Goal: Information Seeking & Learning: Compare options

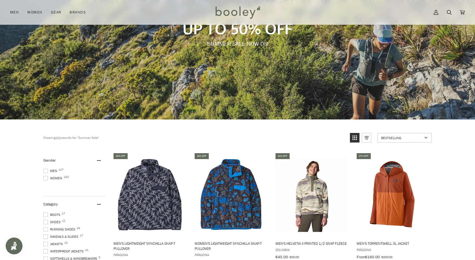
scroll to position [85, 0]
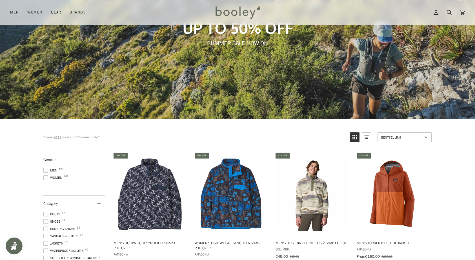
click at [45, 169] on span at bounding box center [45, 170] width 5 height 5
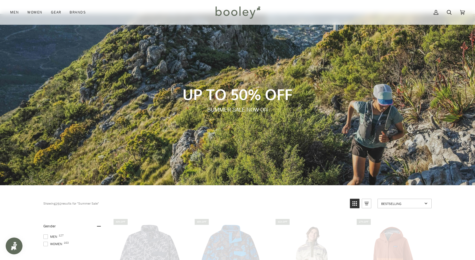
scroll to position [0, 0]
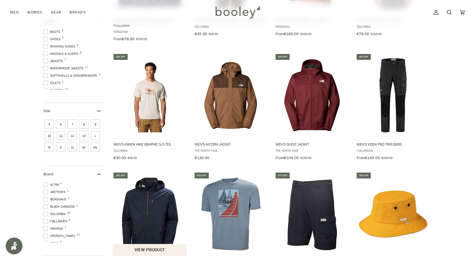
scroll to position [308, 0]
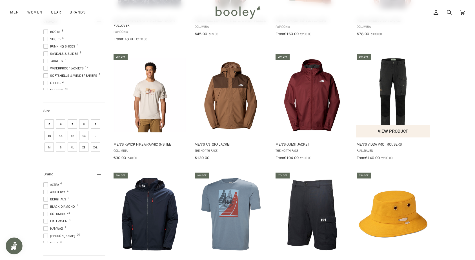
click at [396, 78] on img "Men's Vidda Pro Trousers" at bounding box center [392, 95] width 75 height 75
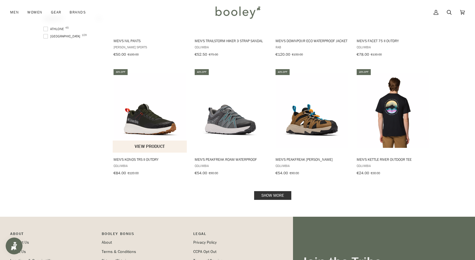
scroll to position [653, 0]
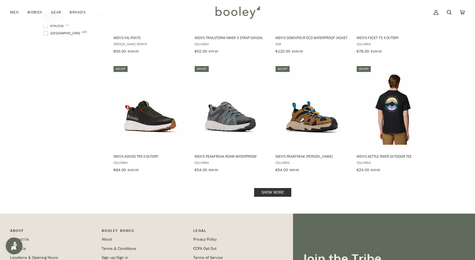
click at [283, 190] on link "Show more" at bounding box center [272, 192] width 37 height 9
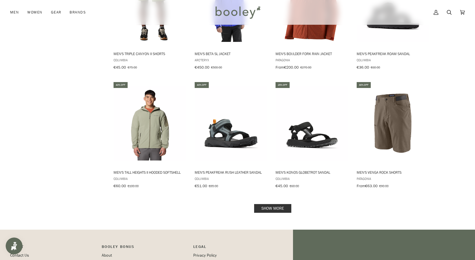
scroll to position [1234, 0]
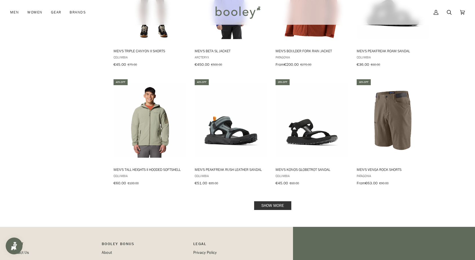
click at [280, 202] on link "Show more" at bounding box center [272, 206] width 37 height 9
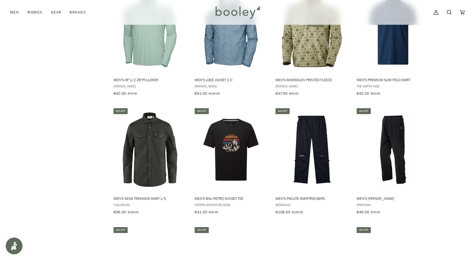
scroll to position [1447, 0]
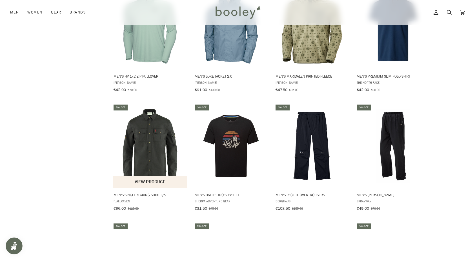
click at [149, 125] on img "Men's Singi Trekking Shirt L/S" at bounding box center [150, 146] width 75 height 75
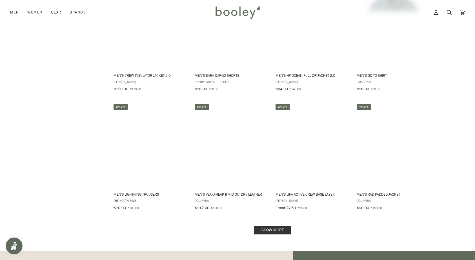
scroll to position [1813, 0]
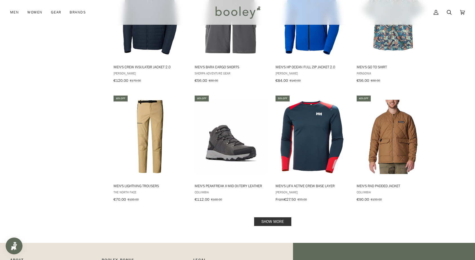
click at [272, 218] on link "Show more" at bounding box center [272, 222] width 37 height 9
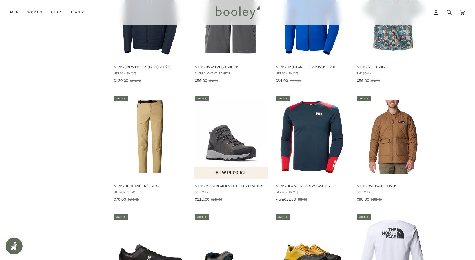
click at [223, 130] on img "Men's Peakfreak II Mid OutDry Leather" at bounding box center [231, 137] width 75 height 75
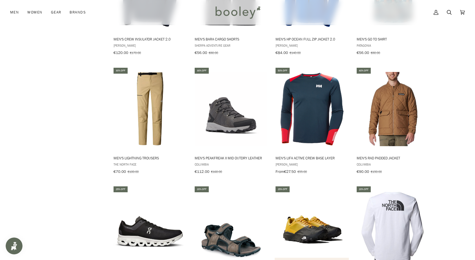
scroll to position [1840, 0]
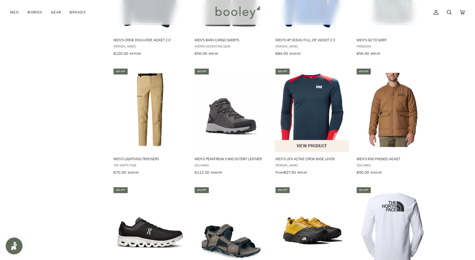
click at [301, 109] on img "Men's Lifa Active Crew Base Layer" at bounding box center [311, 110] width 75 height 75
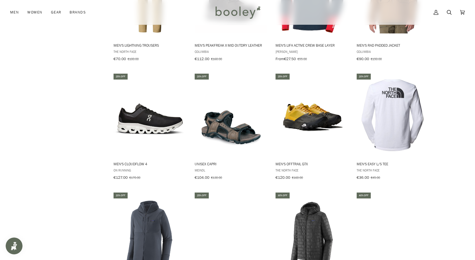
scroll to position [1957, 0]
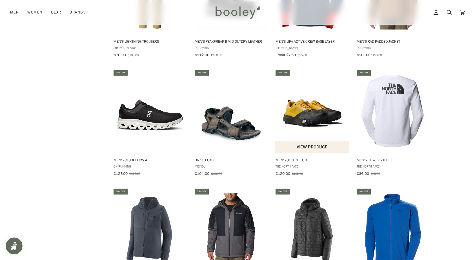
click at [301, 111] on img "Men's Offtrail GTX" at bounding box center [311, 111] width 75 height 75
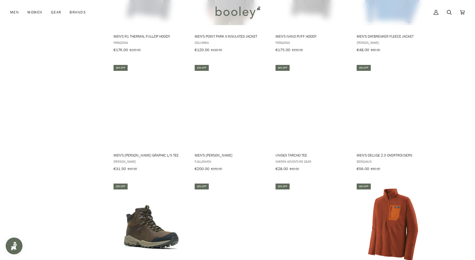
scroll to position [2201, 0]
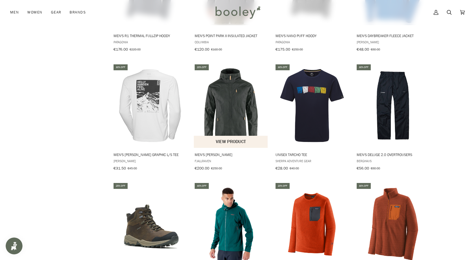
click at [238, 91] on img "Men's Sten Jacket" at bounding box center [231, 105] width 75 height 75
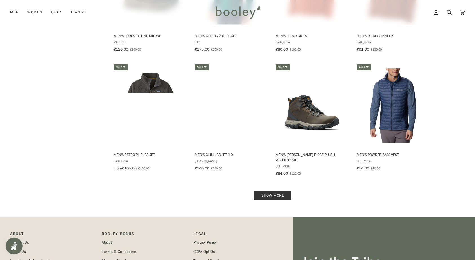
scroll to position [2439, 0]
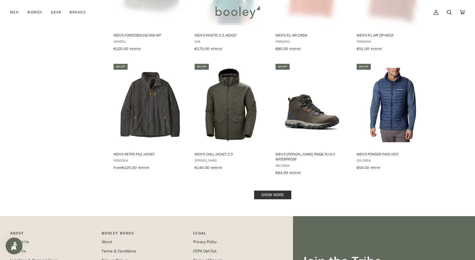
click at [269, 191] on link "Show more" at bounding box center [272, 195] width 37 height 9
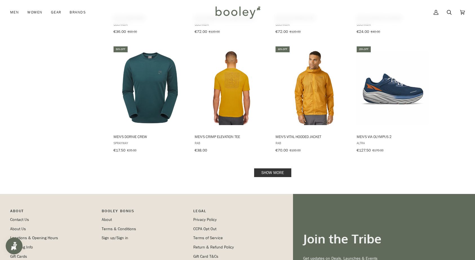
scroll to position [3054, 0]
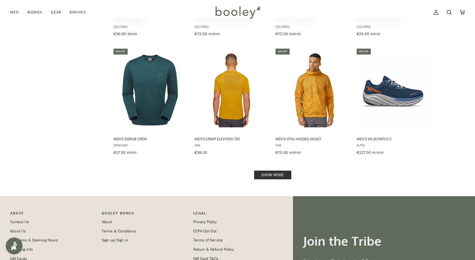
click at [269, 171] on link "Show more" at bounding box center [272, 175] width 37 height 9
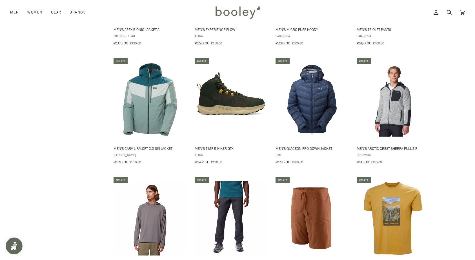
scroll to position [3405, 0]
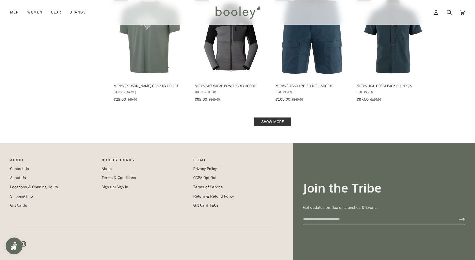
click at [274, 118] on link "Show more" at bounding box center [272, 122] width 37 height 9
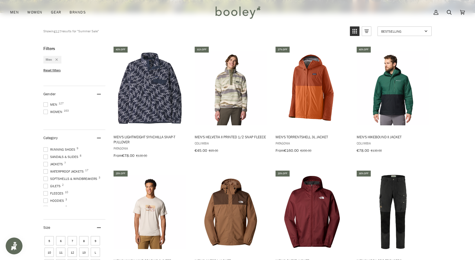
scroll to position [15, 0]
click at [46, 162] on span at bounding box center [45, 162] width 5 height 5
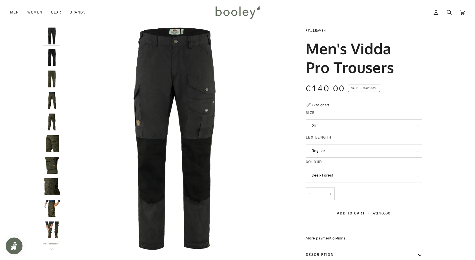
scroll to position [13, 0]
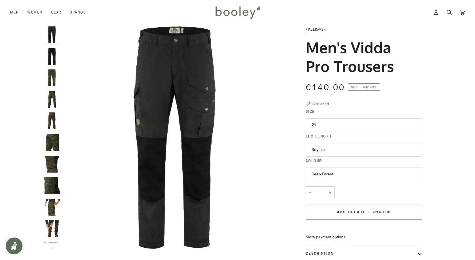
click at [323, 121] on button "29" at bounding box center [363, 125] width 117 height 14
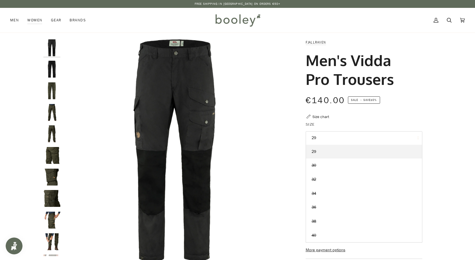
scroll to position [0, 0]
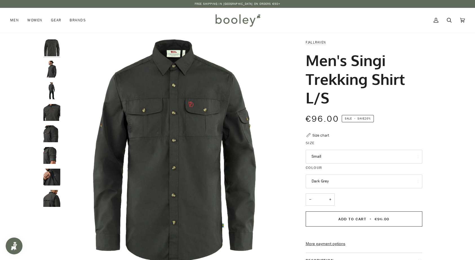
click at [50, 70] on img "Fjallraven Men's Singi Trekking Shirt L/S Dark Grey - Booley Galway" at bounding box center [51, 69] width 17 height 17
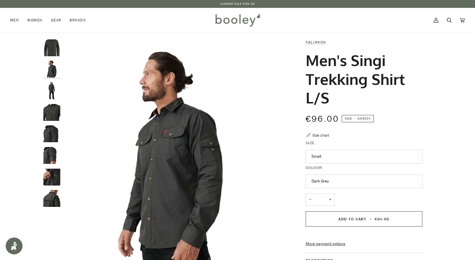
click at [52, 86] on img "Fjallraven Men's Singi Trekking Shirt L/S Dark Grey - Booley Galway" at bounding box center [51, 90] width 17 height 17
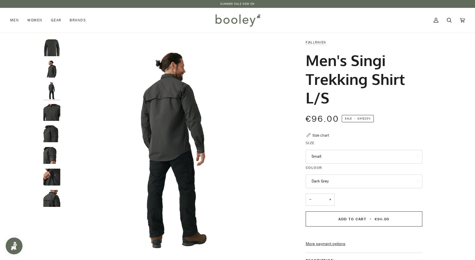
click at [53, 115] on img "Fjallraven Men's Singi Trekking Shirt L/S Dark Grey - Booley Galway" at bounding box center [51, 112] width 17 height 17
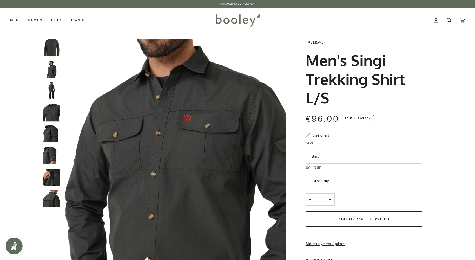
click at [52, 45] on img "Fjallraven Men's Singi Trekking Shirt L/S Dark Grey - Booley Galway" at bounding box center [51, 47] width 17 height 17
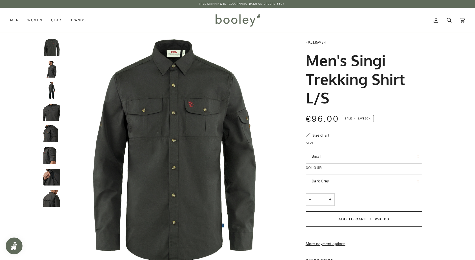
click at [53, 68] on img "Fjallraven Men's Singi Trekking Shirt L/S Dark Grey - Booley Galway" at bounding box center [51, 69] width 17 height 17
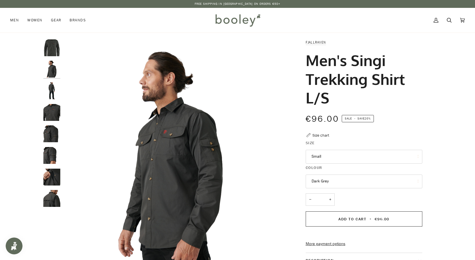
click at [52, 135] on img "Fjallraven Men's Singi Trekking Shirt L/S Dark Grey - Booley Galway" at bounding box center [51, 134] width 17 height 17
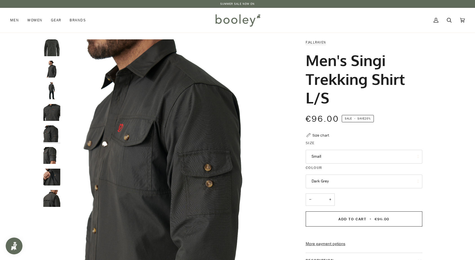
click at [53, 157] on img "Fjallraven Men's Singi Trekking Shirt L/S Dark Grey - Booley Galway" at bounding box center [51, 155] width 17 height 17
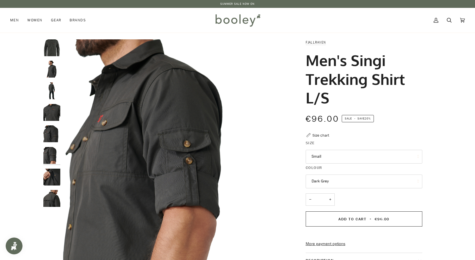
click at [319, 155] on button "Small" at bounding box center [363, 157] width 117 height 14
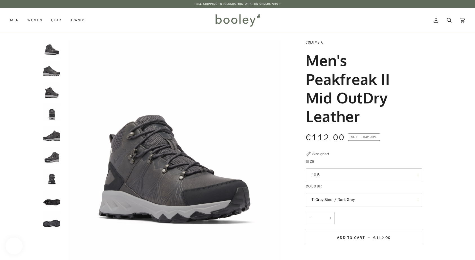
click at [50, 73] on img "Columbia Men's Peakfreak II Mid OutDry Leather Ti Grey Steel / Dark Grey - Bool…" at bounding box center [51, 69] width 17 height 17
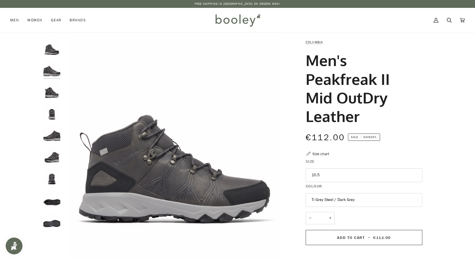
click at [52, 91] on img "Columbia Men's Peakfreak II Mid OutDry Leather Ti Grey Steel / Dark Grey - Bool…" at bounding box center [51, 90] width 17 height 17
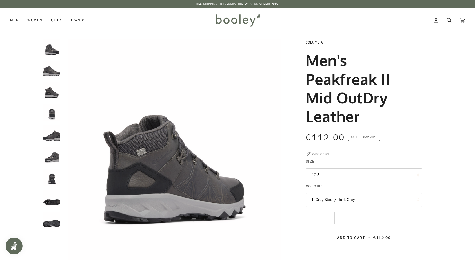
click at [53, 113] on img "Columbia Men's Peakfreak II Mid OutDry Leather Ti Grey Steel / Dark Grey - Bool…" at bounding box center [51, 112] width 17 height 17
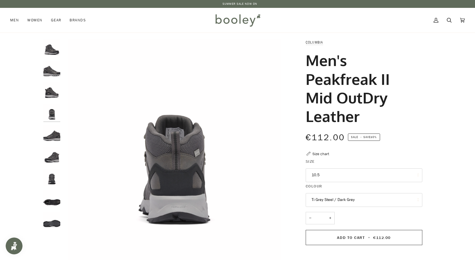
click at [54, 160] on img "Columbia Men's Peakfreak II Mid OutDry Leather Ti Grey Steel / Dark Grey - Bool…" at bounding box center [51, 155] width 17 height 17
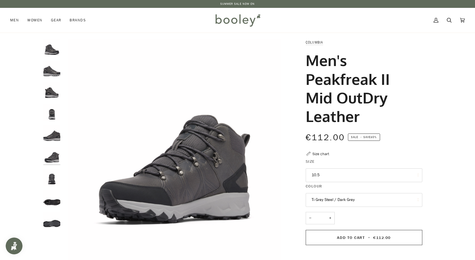
click at [52, 147] on img "Columbia Men's Peakfreak II Mid OutDry Leather Ti Grey Steel / Dark Grey - Bool…" at bounding box center [51, 155] width 17 height 17
click at [51, 138] on img "Columbia Men's Peakfreak II Mid OutDry Leather Ti Grey Steel / Dark Grey - Bool…" at bounding box center [51, 134] width 17 height 17
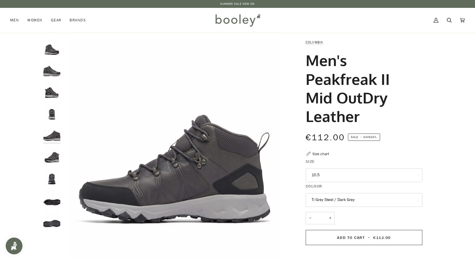
click at [54, 200] on img "Columbia Men's Peakfreak II Mid OutDry Leather Ti Grey Steel / Dark Grey - Bool…" at bounding box center [51, 198] width 17 height 17
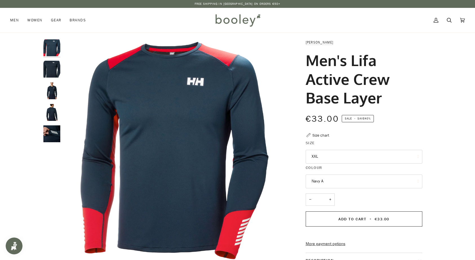
click at [316, 156] on button "XXL" at bounding box center [363, 157] width 117 height 14
click at [50, 67] on img "Helly Hansen Men's Lifa Active Crew Base Layer Navy - Booley Galway" at bounding box center [51, 69] width 17 height 17
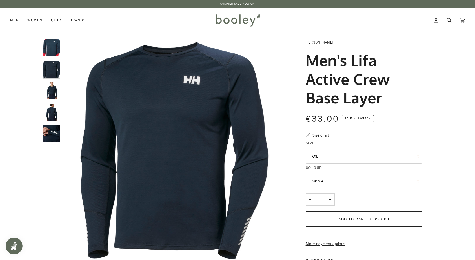
click at [50, 92] on img "Helly Hansen Men's Lifa Active Crew Base Layer - Booley Galway" at bounding box center [51, 90] width 17 height 17
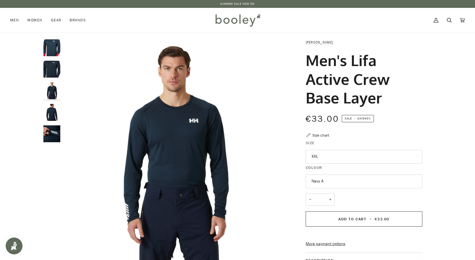
click at [50, 109] on img "Helly Hansen Men's Lifa Active Crew Base Layer - Booley Galway" at bounding box center [51, 112] width 17 height 17
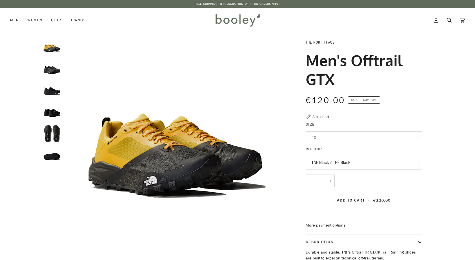
click at [53, 51] on img "The North Face Men's OffTrail GTX Summit Gold / TNF Black - Booley Galway" at bounding box center [51, 47] width 17 height 17
click at [53, 70] on img "The North Face Men's OffTrail GTX TNF Black / TNF Black - Booley Galway" at bounding box center [51, 69] width 17 height 17
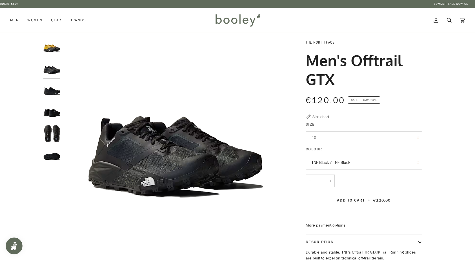
click at [53, 88] on img "The North Face Men's OffTrail GTX TNF Black / TNF Black - Booley Galway" at bounding box center [51, 90] width 17 height 17
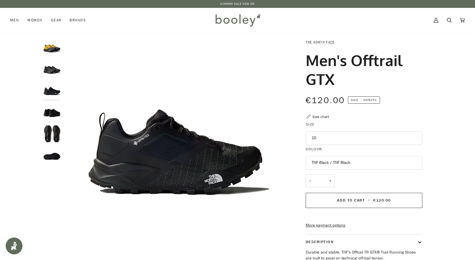
click at [51, 112] on img "The North Face Men's OffTrail GTX TNF Black / TNF Black - Booley Galway" at bounding box center [51, 112] width 17 height 17
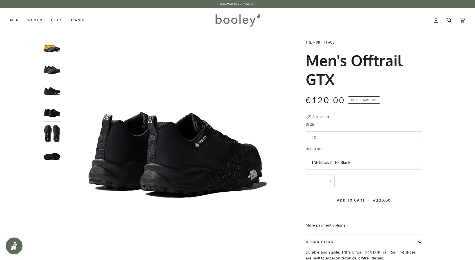
click at [56, 47] on img "The North Face Men's OffTrail GTX Summit Gold / TNF Black - Booley Galway" at bounding box center [51, 47] width 17 height 17
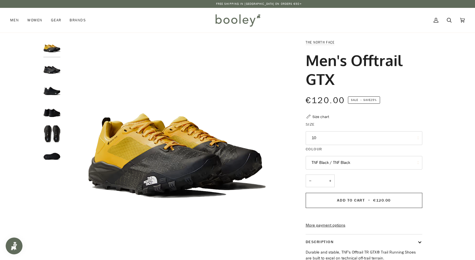
click at [53, 68] on img "The North Face Men's OffTrail GTX TNF Black / TNF Black - Booley Galway" at bounding box center [51, 69] width 17 height 17
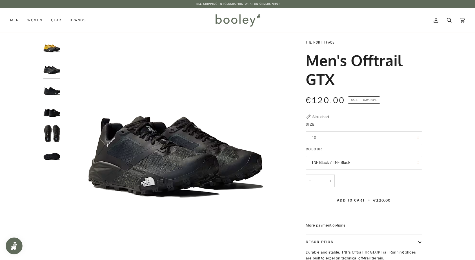
click at [53, 89] on img "The North Face Men's OffTrail GTX TNF Black / TNF Black - Booley Galway" at bounding box center [51, 90] width 17 height 17
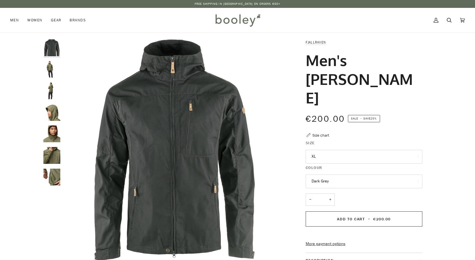
click at [323, 150] on button "XL" at bounding box center [363, 157] width 117 height 14
